Goal: Check status

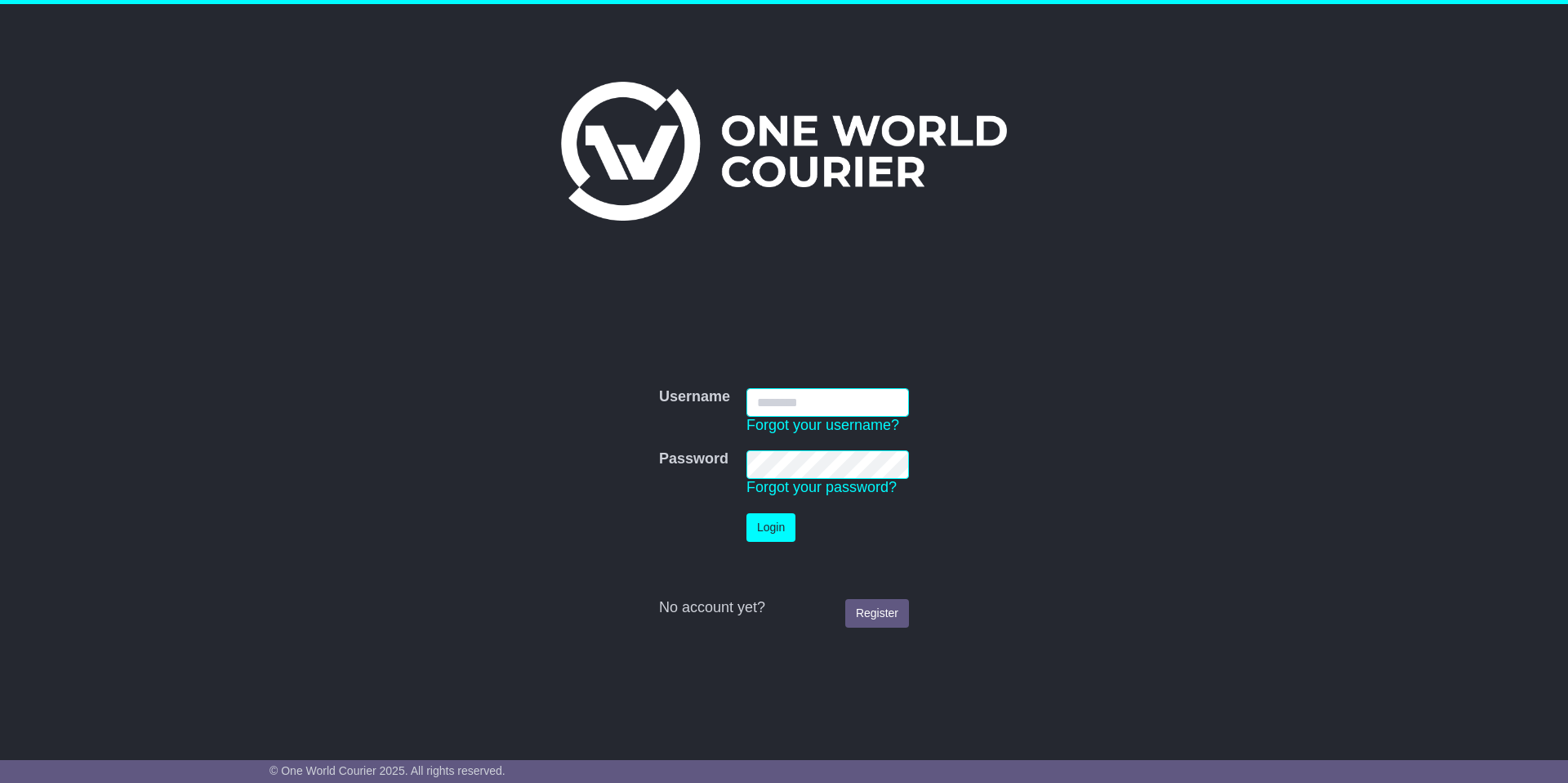
type input "**********"
click at [768, 526] on button "Login" at bounding box center [771, 527] width 49 height 29
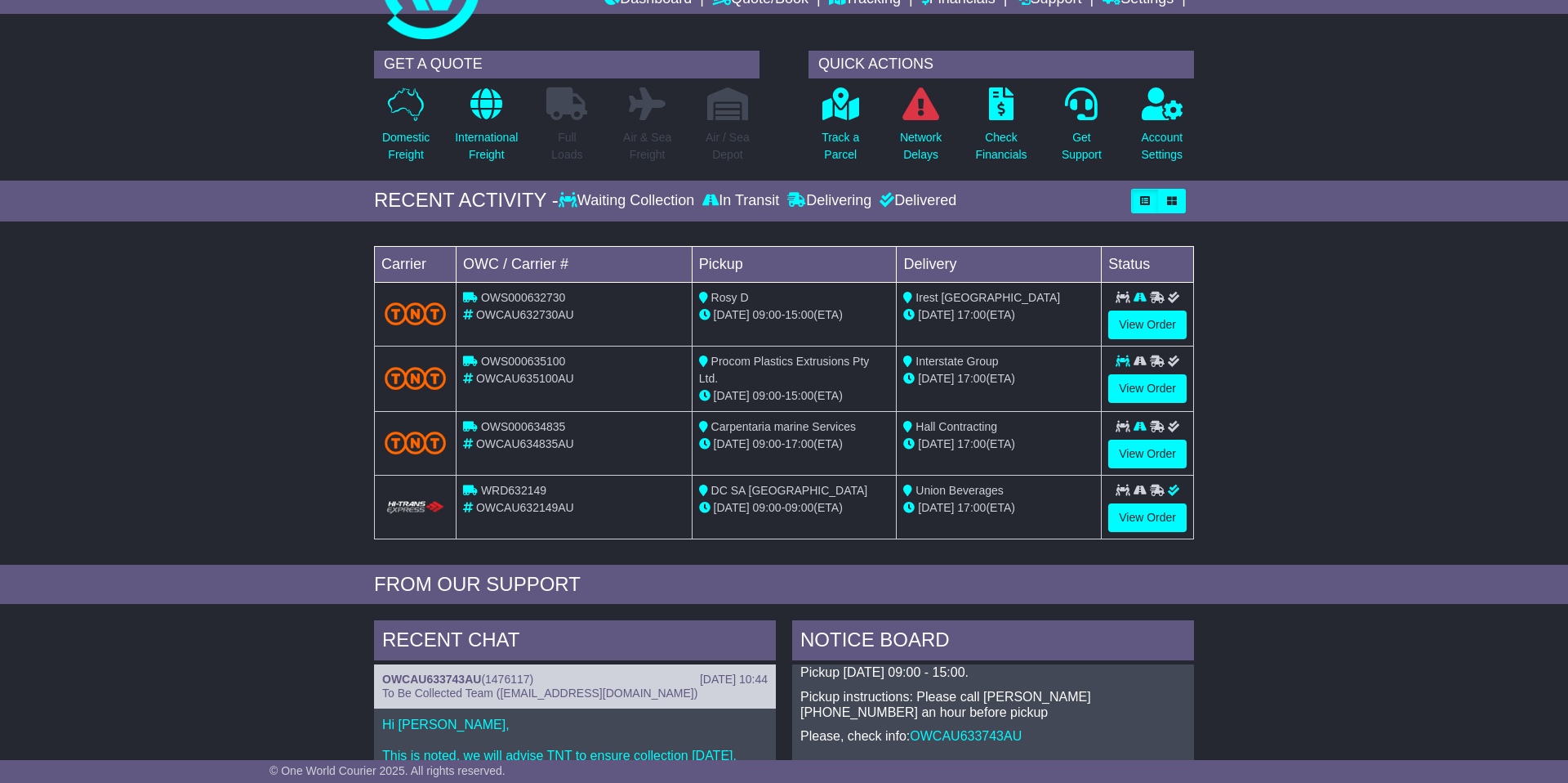
scroll to position [74, 0]
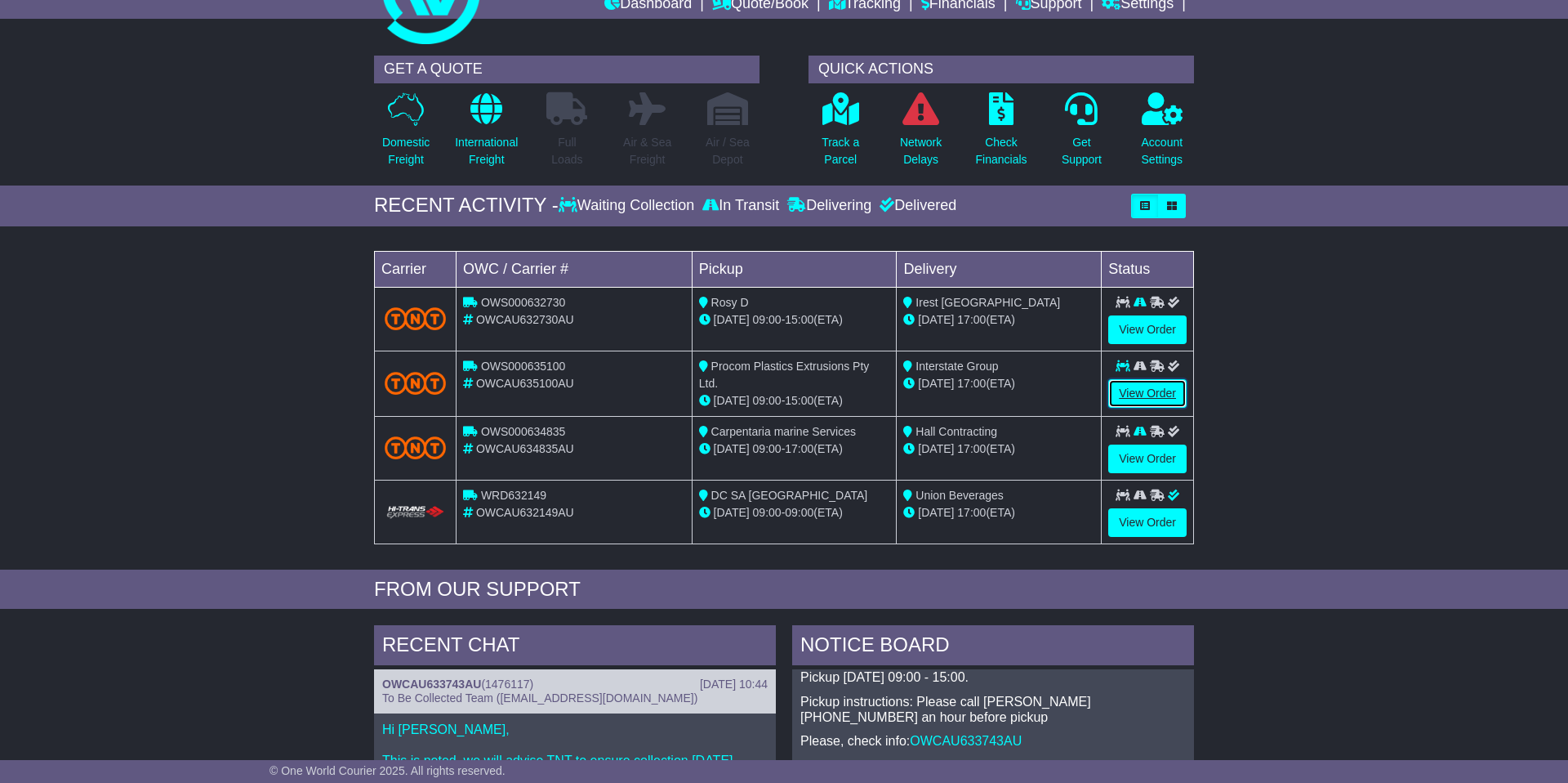
click at [1135, 396] on link "View Order" at bounding box center [1147, 393] width 78 height 29
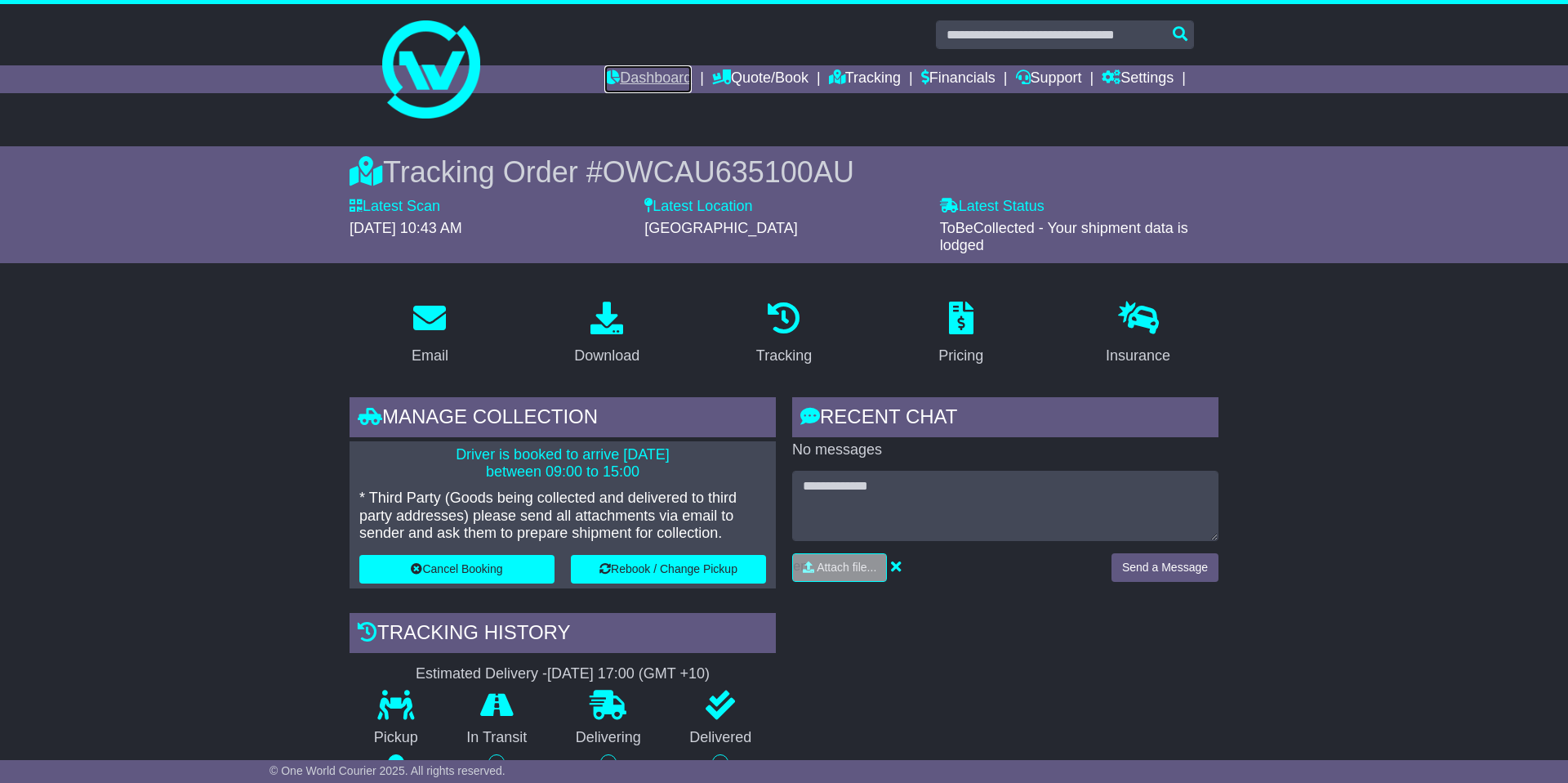
click at [657, 77] on link "Dashboard" at bounding box center [649, 78] width 88 height 28
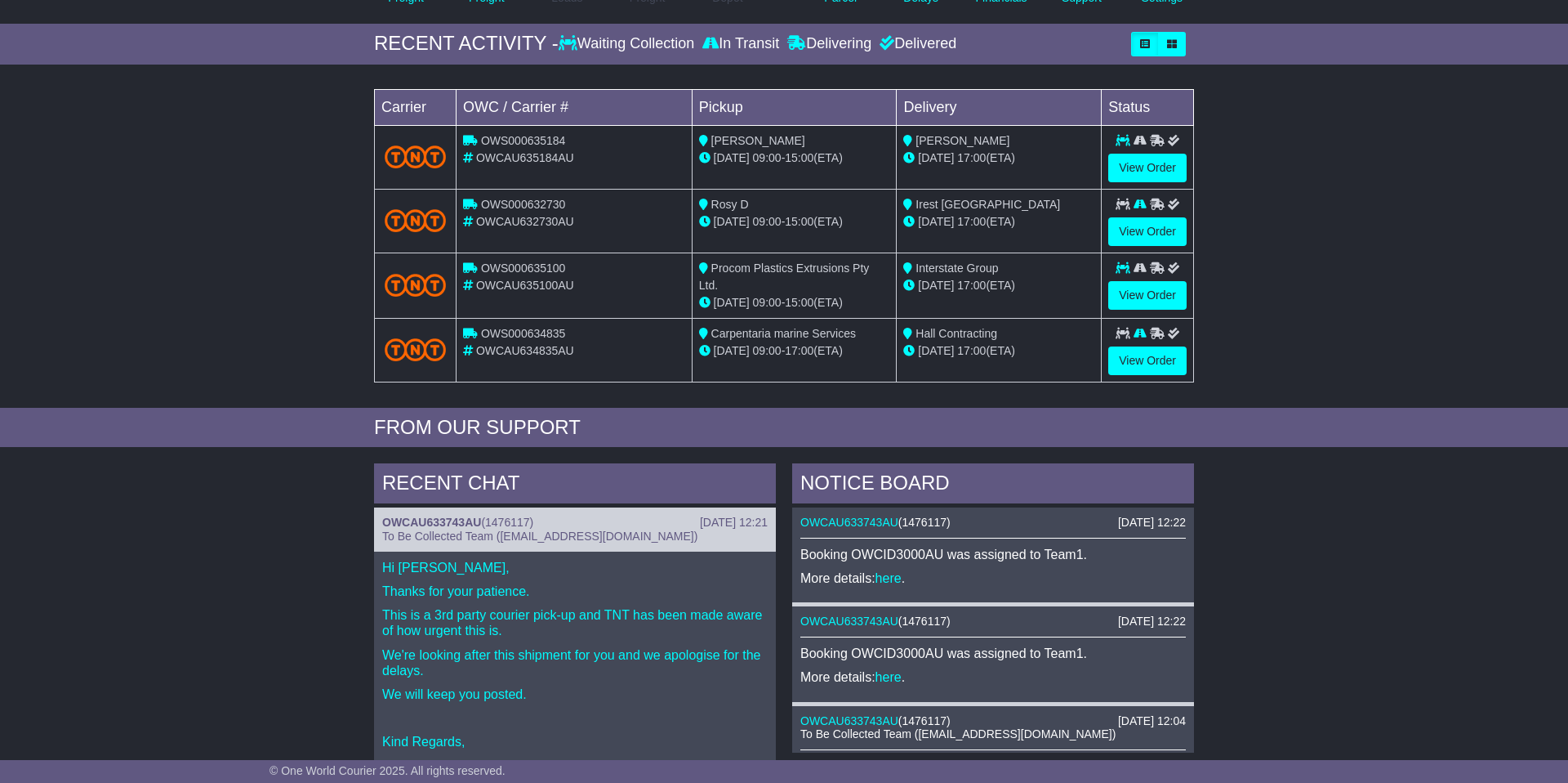
scroll to position [229, 0]
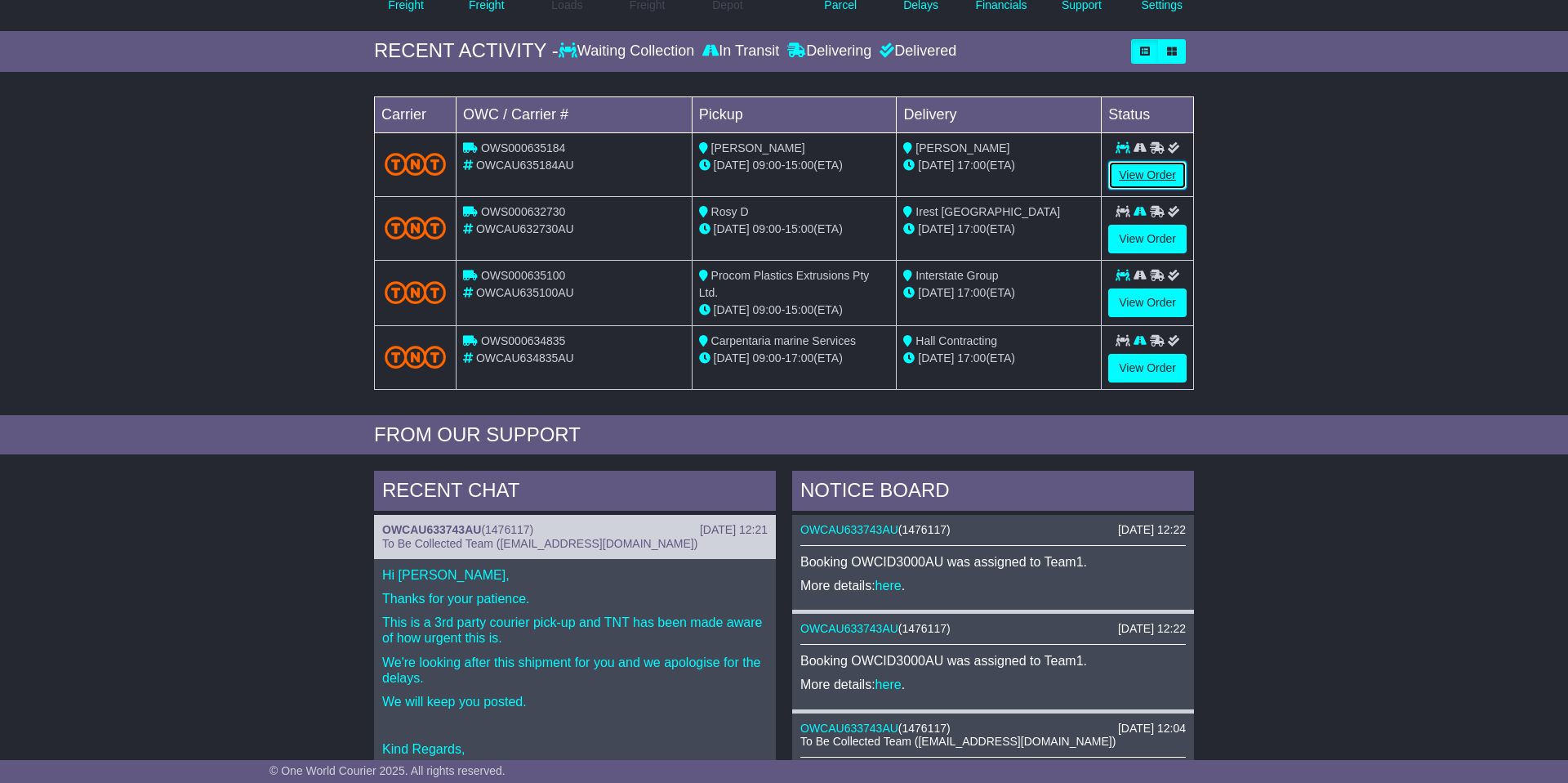
click at [1141, 176] on link "View Order" at bounding box center [1147, 176] width 78 height 29
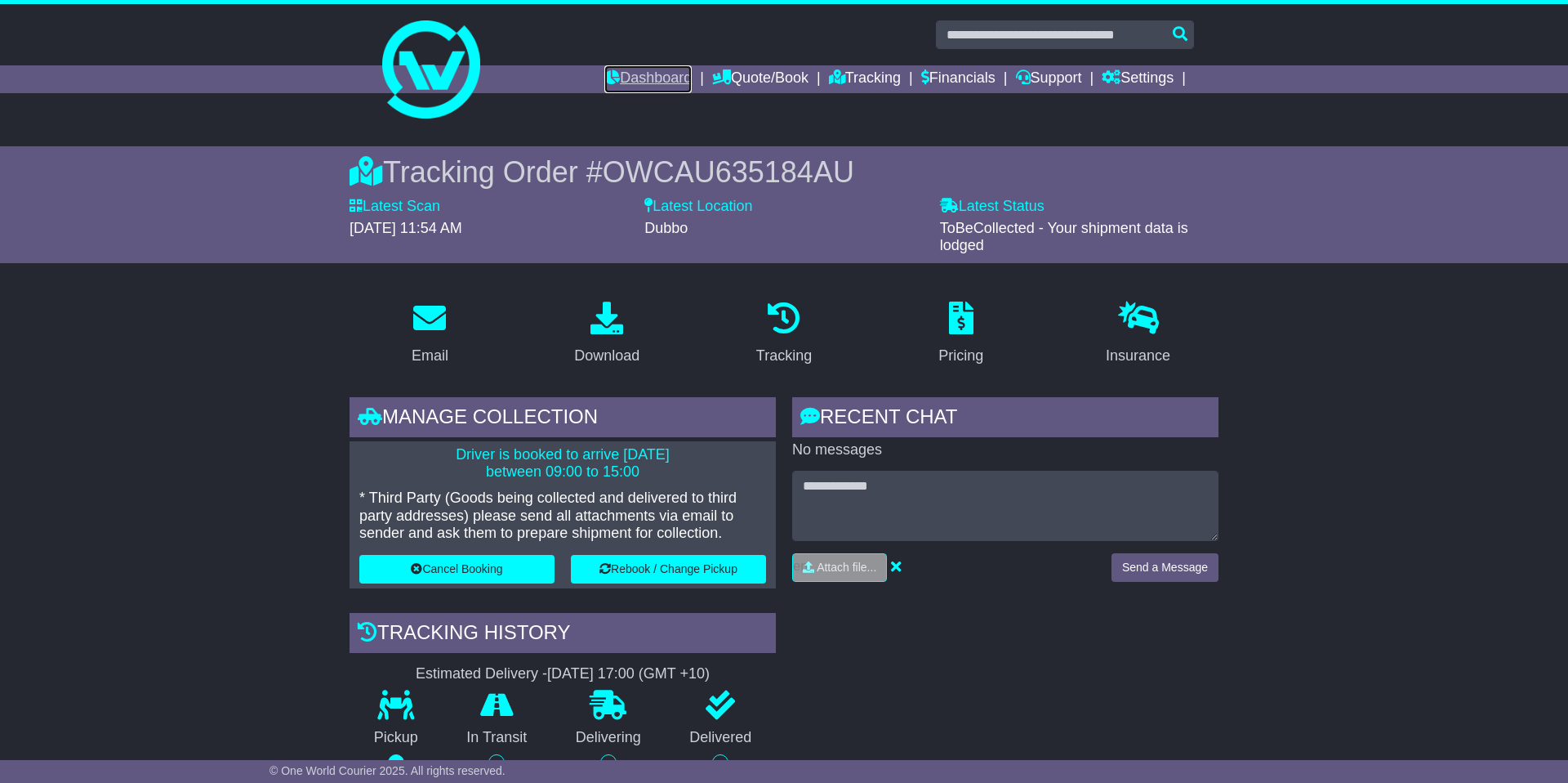
click at [631, 78] on link "Dashboard" at bounding box center [649, 78] width 88 height 28
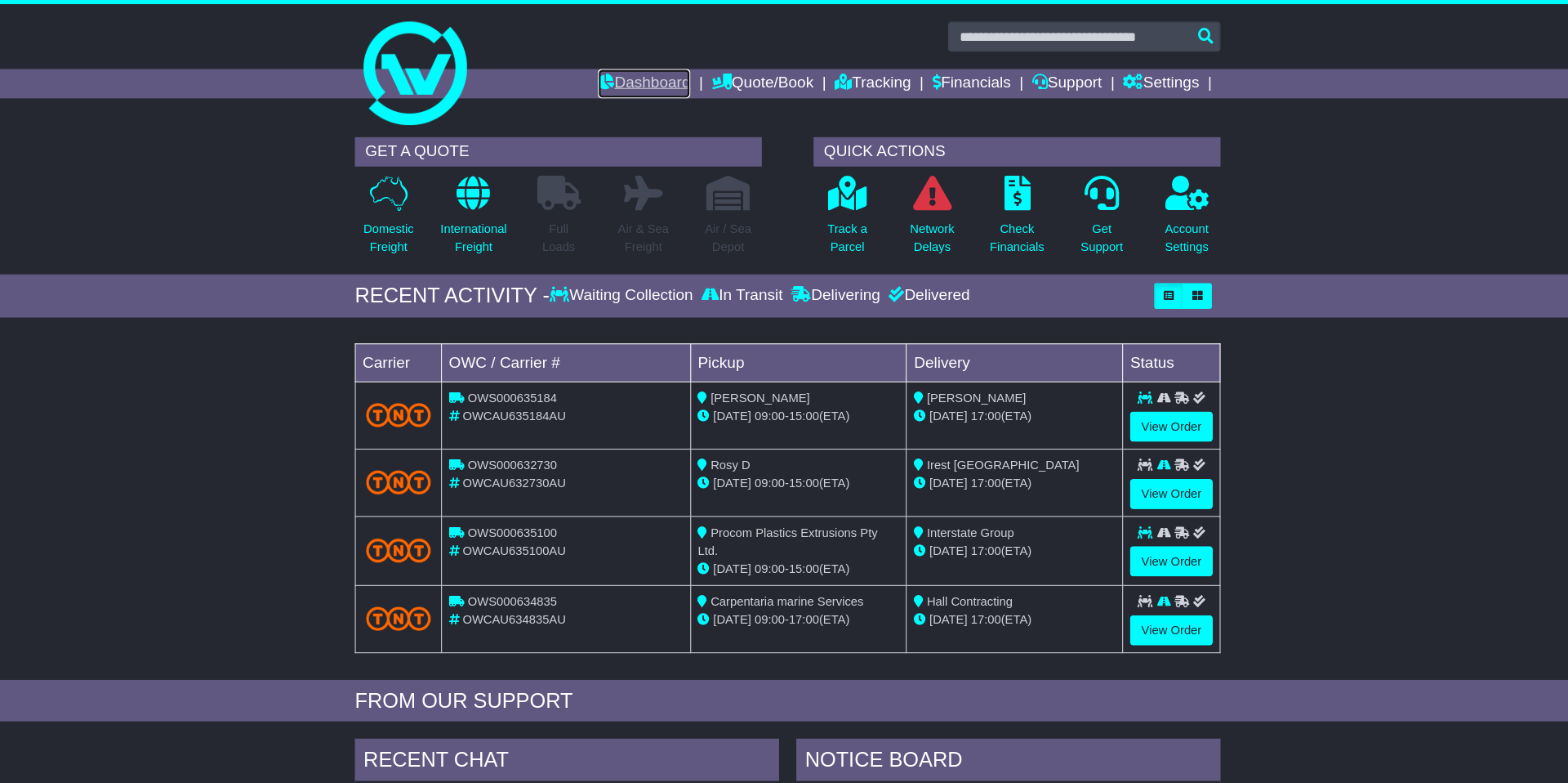
click at [653, 81] on link "Dashboard" at bounding box center [649, 78] width 88 height 28
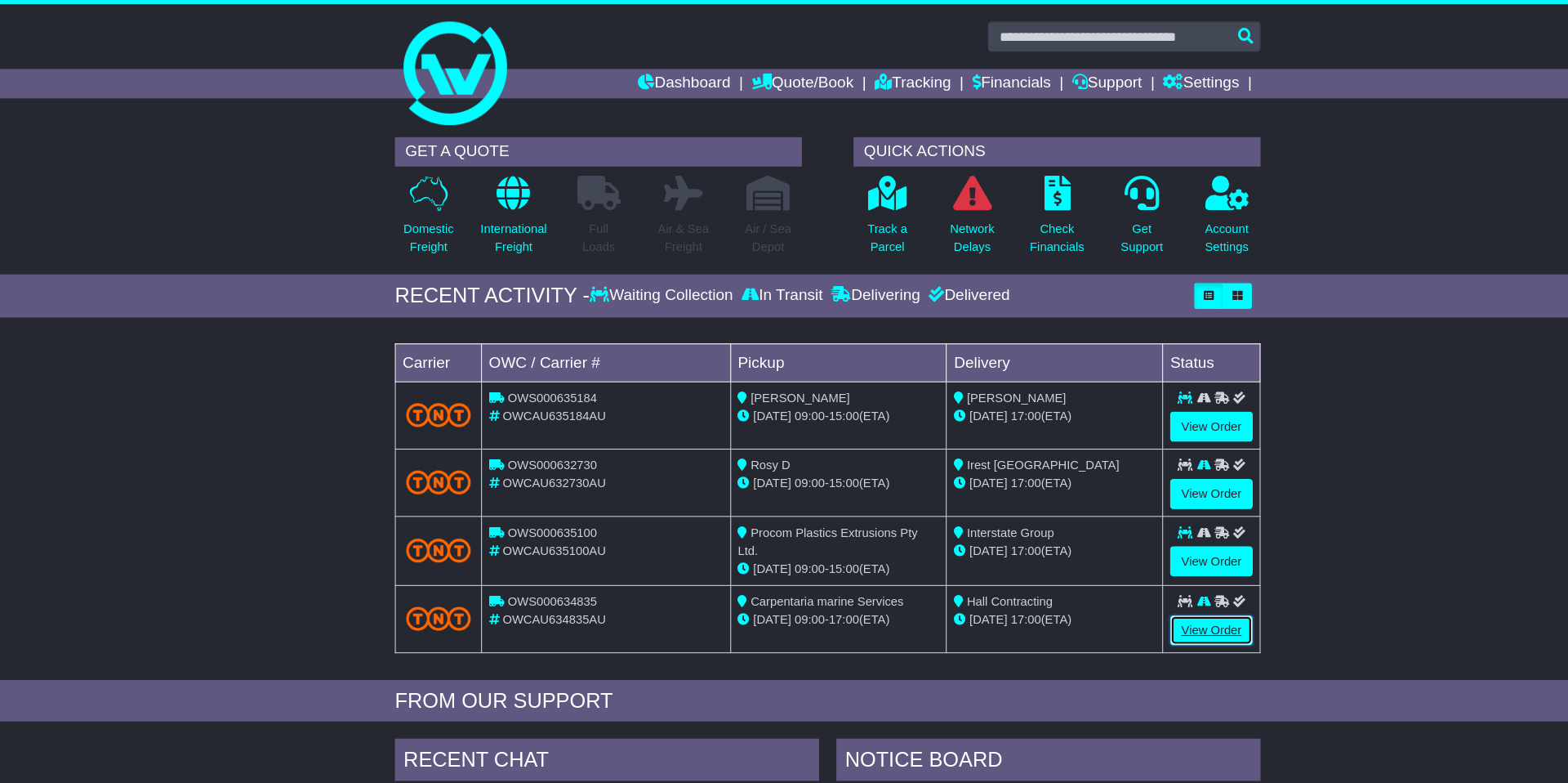
click at [1119, 591] on link "View Order" at bounding box center [1147, 597] width 78 height 29
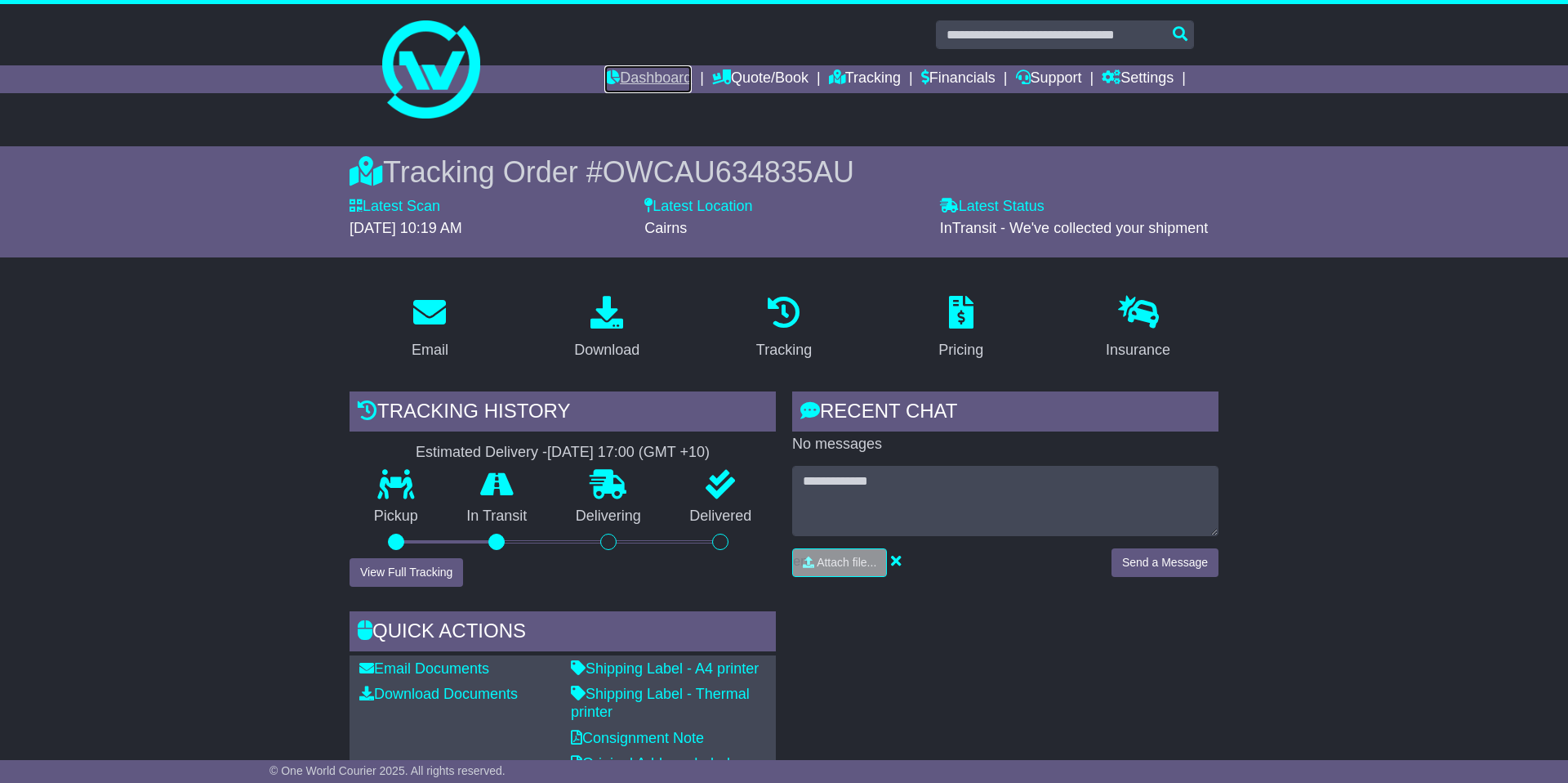
click at [617, 71] on link "Dashboard" at bounding box center [649, 78] width 88 height 28
